Goal: Task Accomplishment & Management: Complete application form

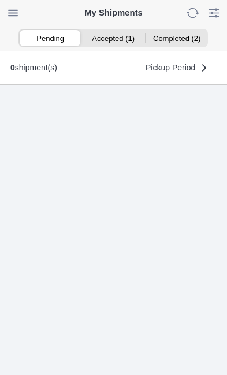
click at [116, 41] on ion-segment-button "Accepted (1)" at bounding box center [113, 38] width 63 height 16
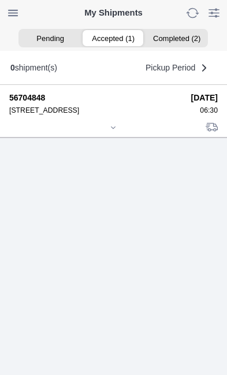
click at [118, 133] on div at bounding box center [113, 128] width 208 height 9
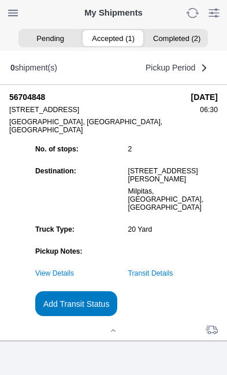
scroll to position [118, 0]
click at [0, 0] on slot "Add Transit Status" at bounding box center [0, 0] width 0 height 0
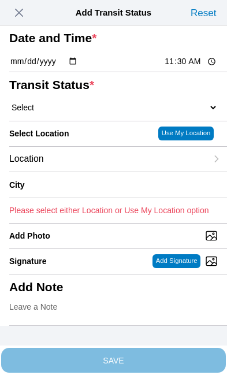
click at [192, 68] on input "11:30" at bounding box center [190, 61] width 54 height 12
type input "07:00"
click at [80, 113] on select "Select Arrive at Drop Off Arrive at Pickup Break Start Break Stop Depart Drop O…" at bounding box center [113, 107] width 208 height 10
select select "DPTPULOC"
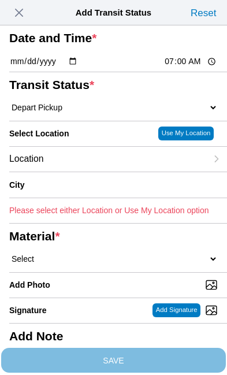
click at [92, 171] on div "Location" at bounding box center [107, 159] width 197 height 25
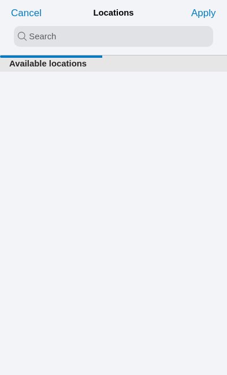
click at [50, 36] on input "search text" at bounding box center [113, 36] width 199 height 21
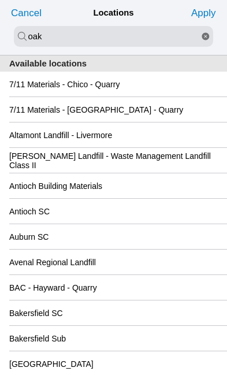
type input "oak"
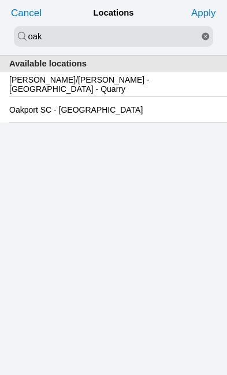
click at [0, 0] on slot "Oakport SC - [GEOGRAPHIC_DATA]" at bounding box center [0, 0] width 0 height 0
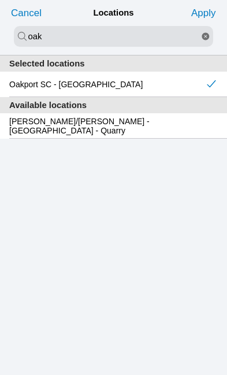
click at [0, 0] on slot "Apply" at bounding box center [0, 0] width 0 height 0
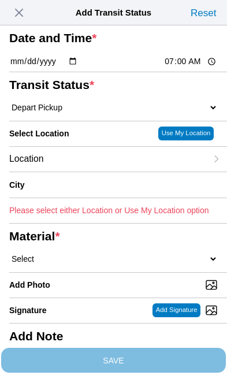
type input "[GEOGRAPHIC_DATA]"
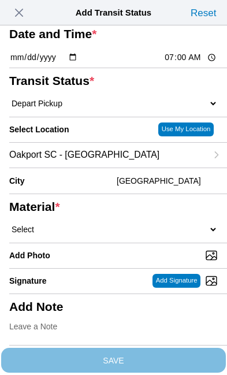
scroll to position [95, 0]
click at [103, 224] on select "Select 1" x 3" Rock 1" x 4" Rock 2" x 4" Rock Asphalt Cold Patch Backfill Spec …" at bounding box center [113, 229] width 208 height 10
select select "708654"
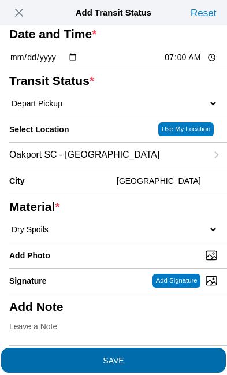
click at [163, 355] on span "SAVE" at bounding box center [113, 359] width 208 height 8
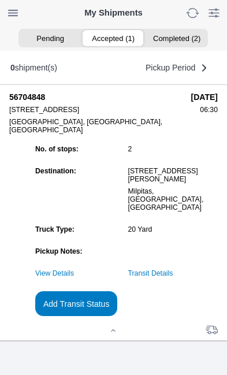
scroll to position [1, 0]
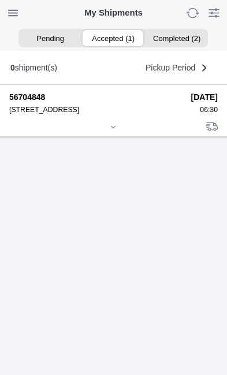
click at [119, 132] on div at bounding box center [113, 127] width 208 height 9
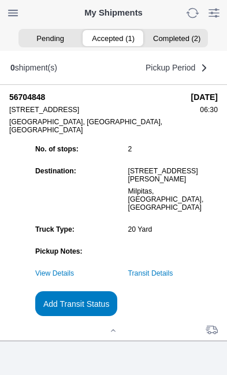
scroll to position [87, 0]
click at [0, 0] on slot "Add Transit Status" at bounding box center [0, 0] width 0 height 0
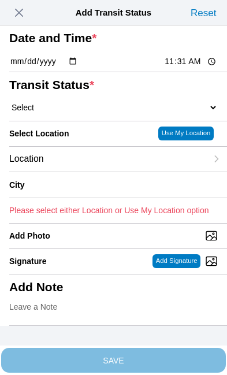
click at [196, 68] on input "11:31" at bounding box center [190, 61] width 54 height 12
type input "09:05"
click at [89, 113] on select "Select Arrive at Drop Off Arrive at Pickup Break Start Break Stop Depart Drop O…" at bounding box center [113, 107] width 208 height 10
select select "DPTDLVLOC"
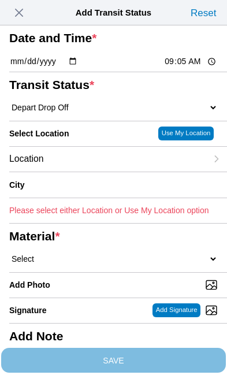
click at [93, 171] on div "Location" at bounding box center [107, 159] width 197 height 25
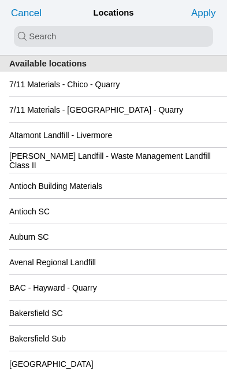
click at [62, 41] on input "search text" at bounding box center [113, 36] width 199 height 21
type input "new"
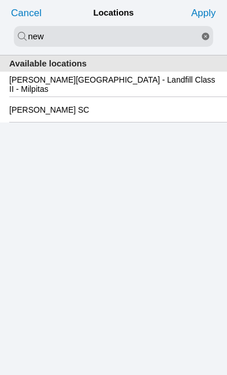
click at [0, 0] on slot "[PERSON_NAME][GEOGRAPHIC_DATA] - Landfill Class II - Milpitas" at bounding box center [0, 0] width 0 height 0
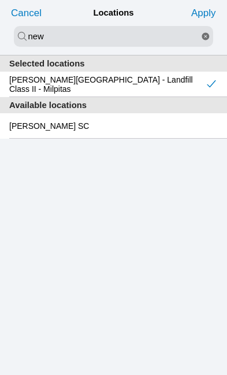
click at [0, 0] on slot "Apply" at bounding box center [0, 0] width 0 height 0
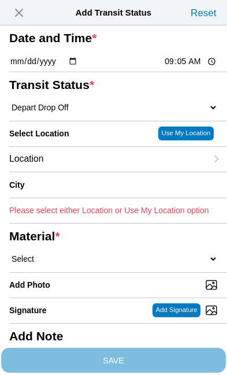
type input "Milpitas"
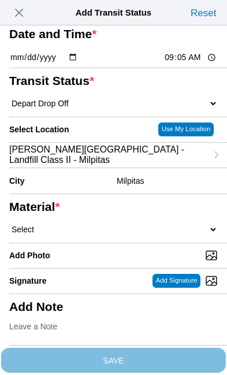
scroll to position [80, 0]
click at [97, 234] on select "Select 1" x 3" Rock 1" x 4" Rock 2" x 4" Rock Asphalt Cold Patch Backfill Spec …" at bounding box center [113, 229] width 208 height 10
select select "708654"
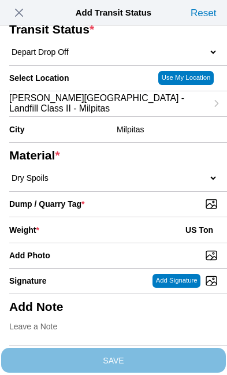
click at [174, 210] on input "Dump / Quarry Tag *" at bounding box center [118, 203] width 218 height 13
type input "C:\fakepath\image.jpg"
click at [100, 242] on div "Weight * US Ton" at bounding box center [113, 229] width 208 height 25
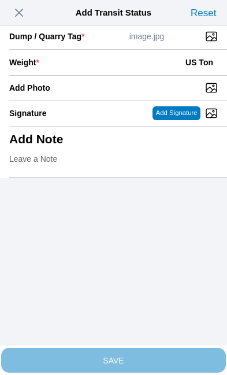
scroll to position [237, 0]
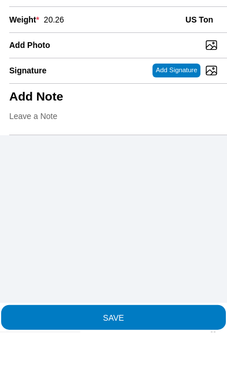
type input "20.26"
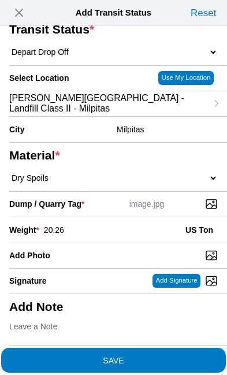
click at [164, 355] on span "SAVE" at bounding box center [113, 359] width 208 height 8
